Goal: Task Accomplishment & Management: Use online tool/utility

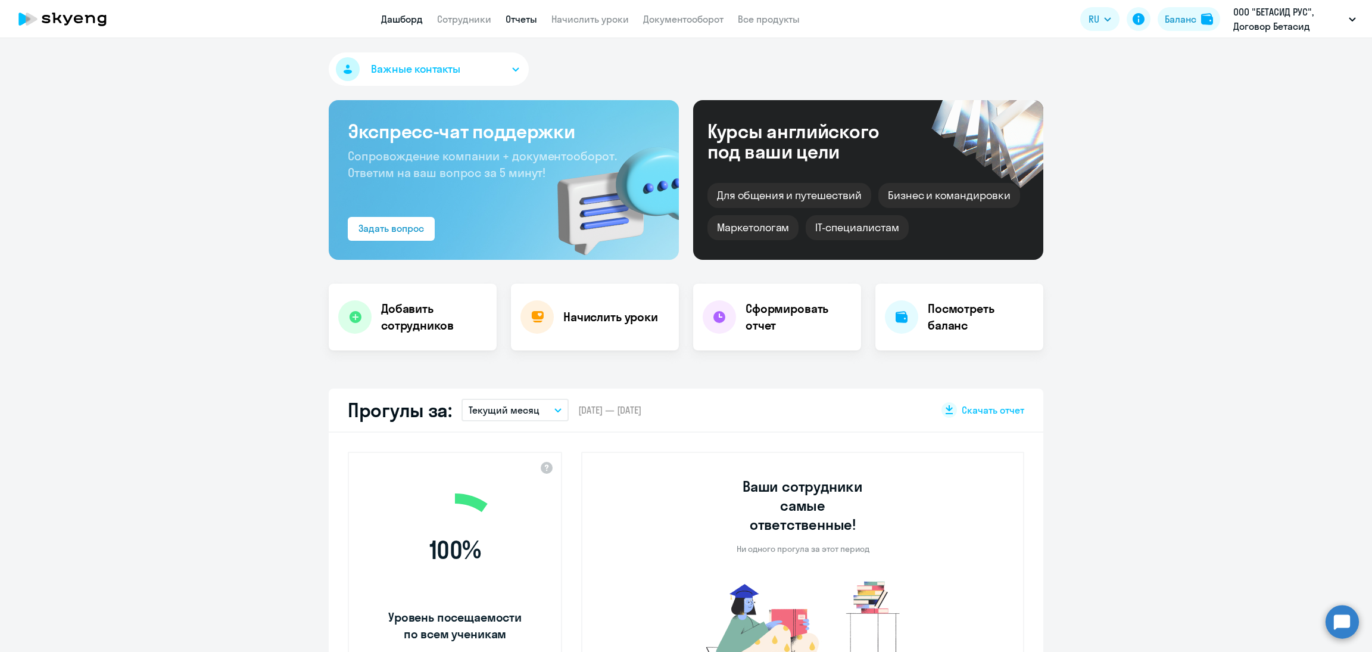
click at [523, 18] on link "Отчеты" at bounding box center [522, 19] width 32 height 12
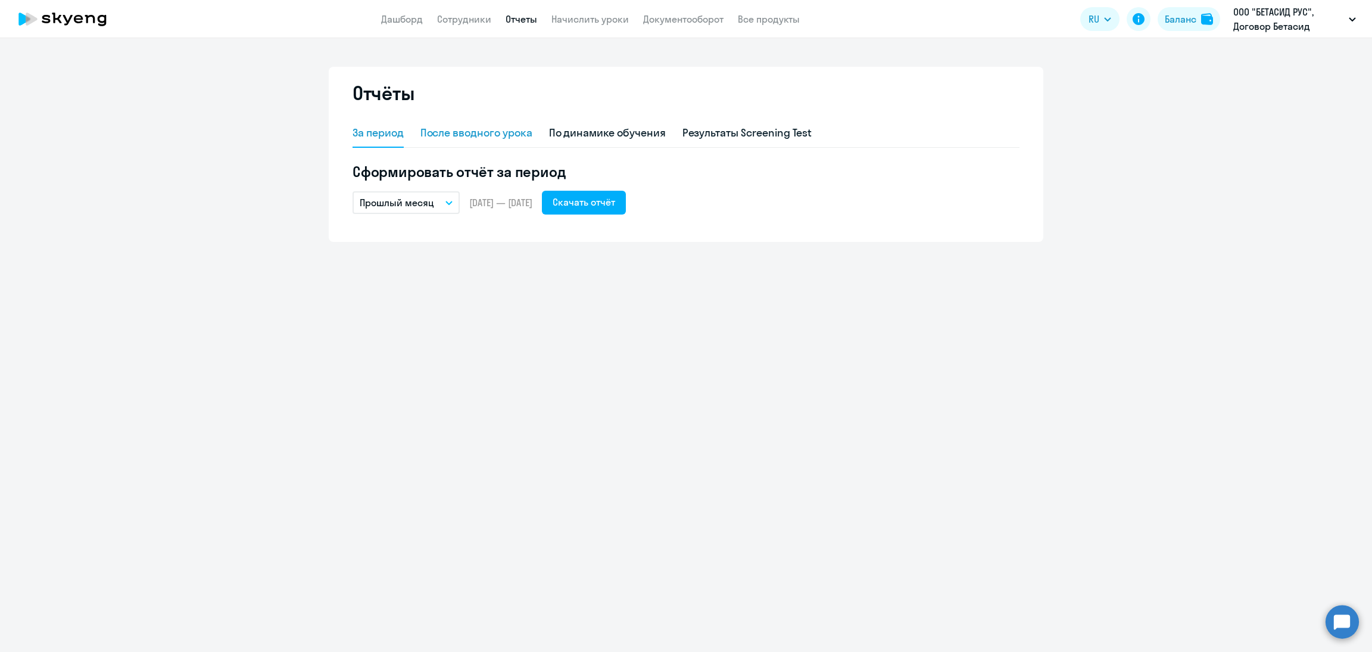
click at [514, 133] on div "После вводного урока" at bounding box center [476, 132] width 112 height 15
select select "10"
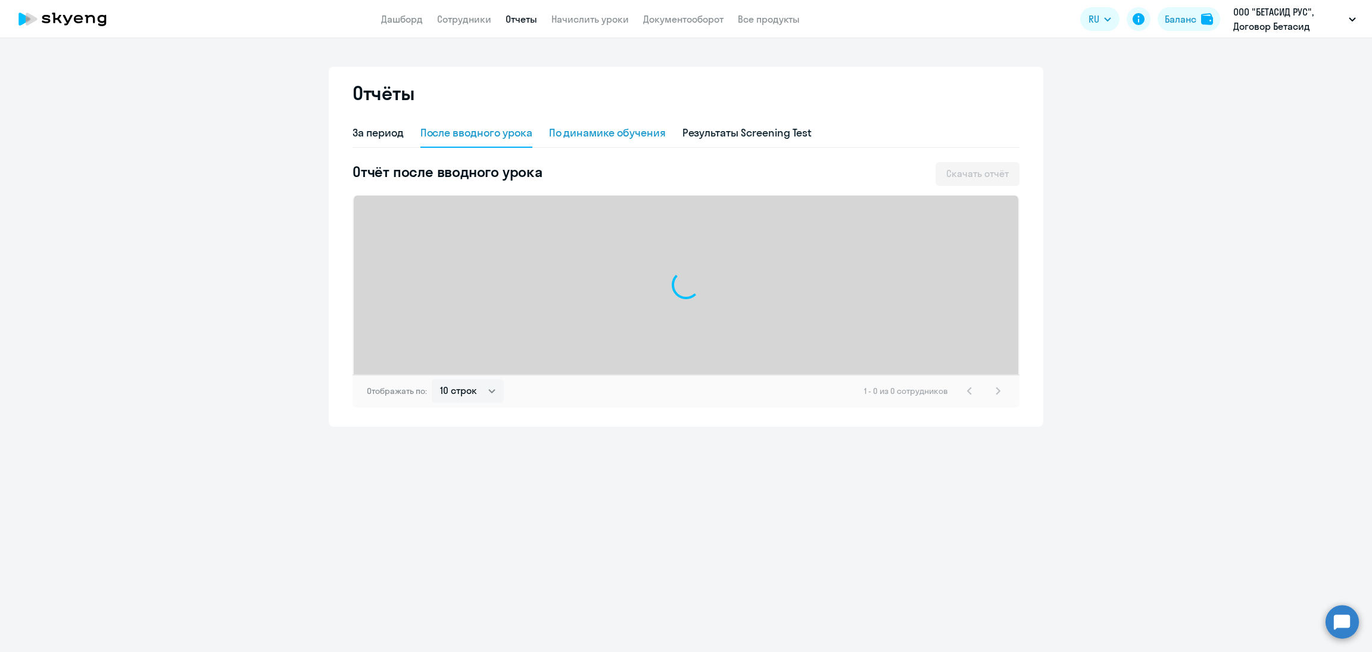
click at [595, 134] on div "По динамике обучения" at bounding box center [607, 132] width 117 height 15
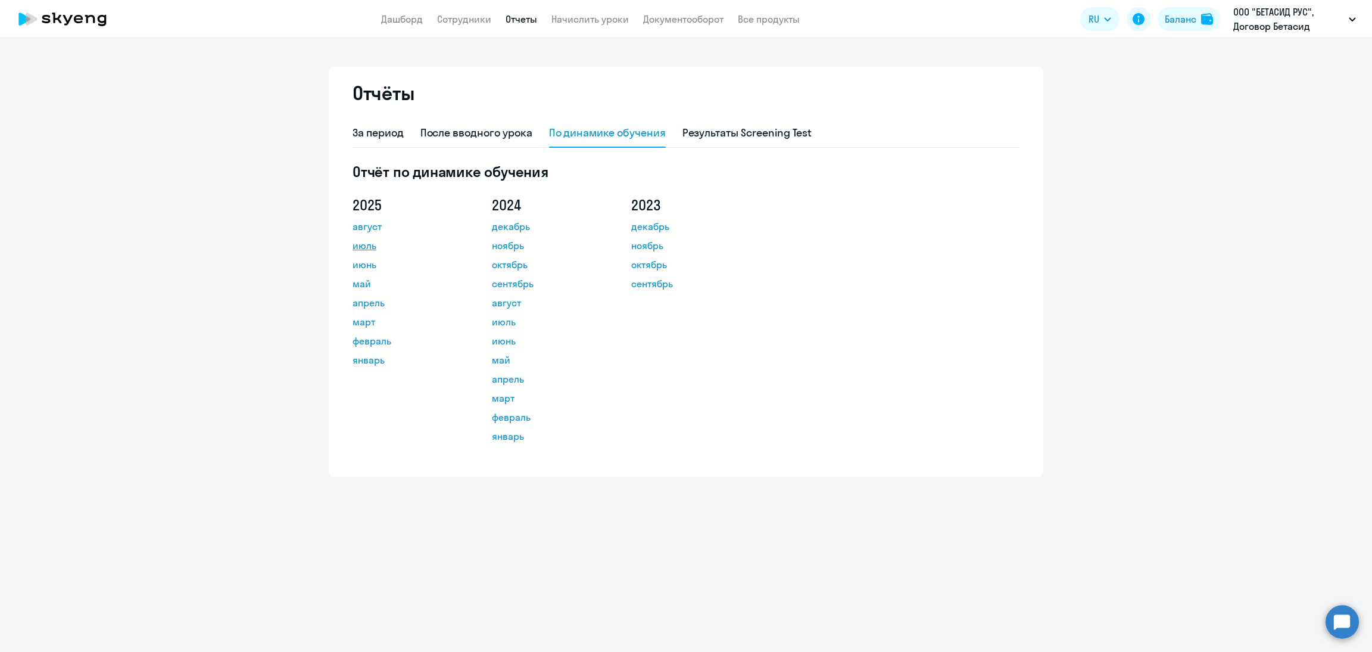
click at [376, 250] on link "июль" at bounding box center [406, 245] width 107 height 14
